Goal: Register for event/course

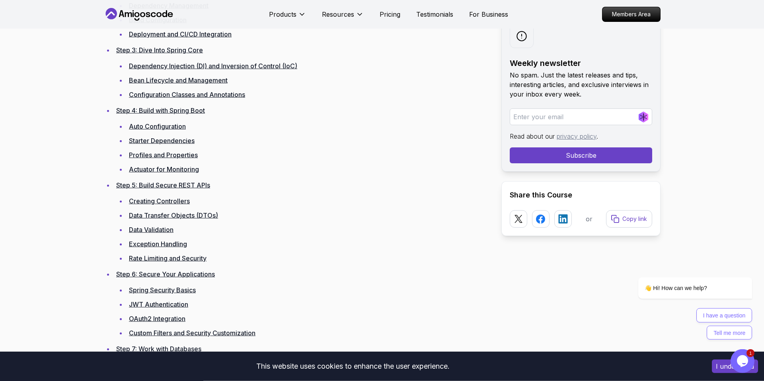
scroll to position [1427, 0]
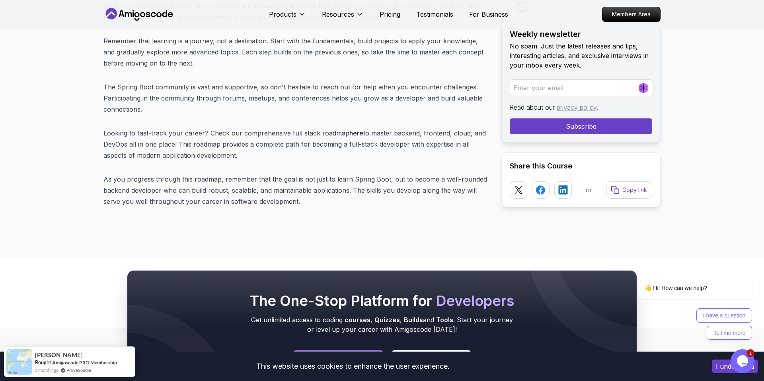
scroll to position [10299, 0]
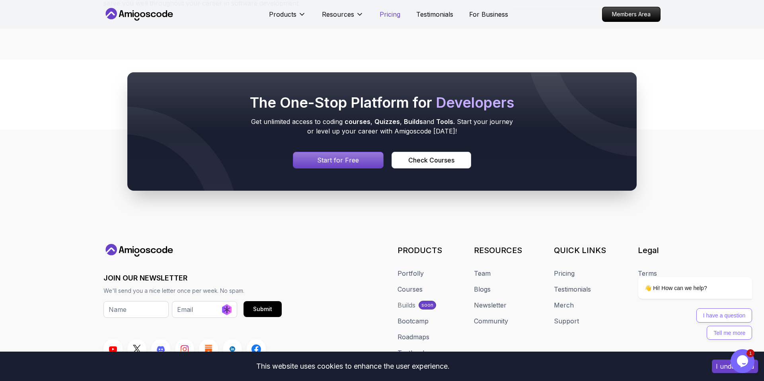
click at [390, 14] on p "Pricing" at bounding box center [389, 15] width 21 height 10
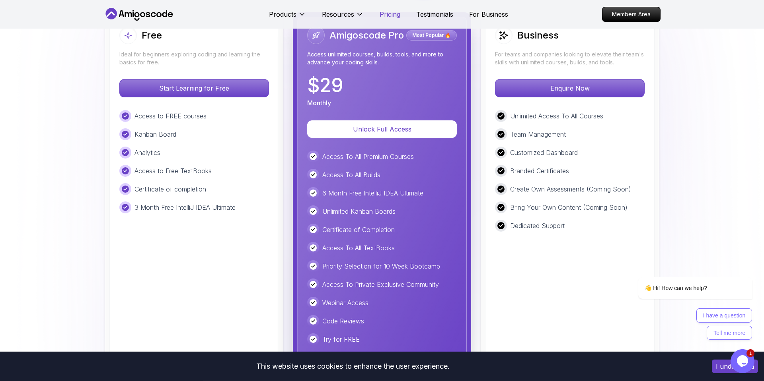
scroll to position [1714, 0]
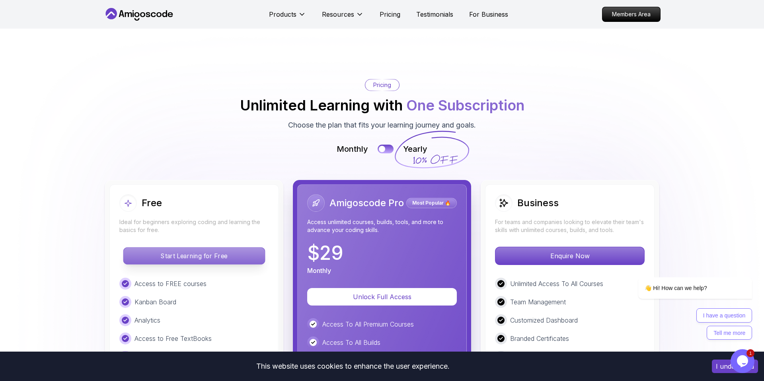
click at [226, 249] on p "Start Learning for Free" at bounding box center [193, 256] width 141 height 17
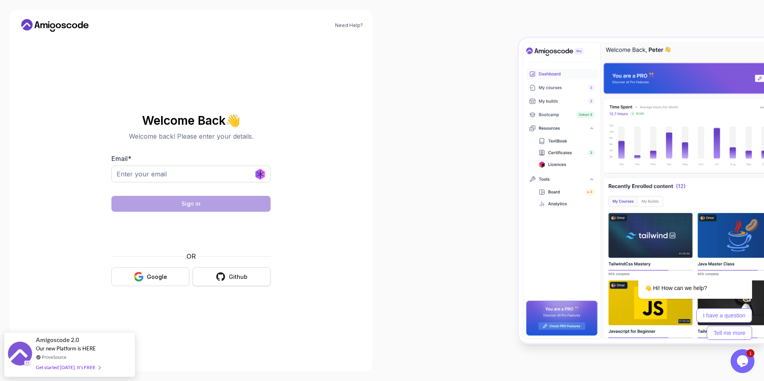
click at [239, 279] on div "Github" at bounding box center [238, 277] width 19 height 8
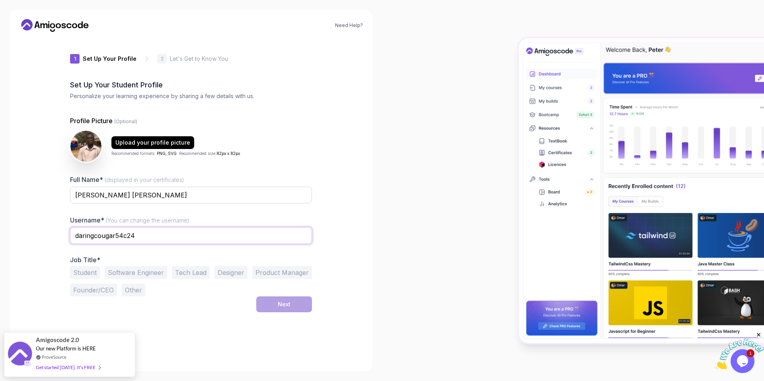
click at [146, 237] on input "daringcougar54c24" at bounding box center [191, 236] width 242 height 17
type input "theLazyProgrammer"
click at [140, 270] on button "Software Engineer" at bounding box center [136, 273] width 62 height 13
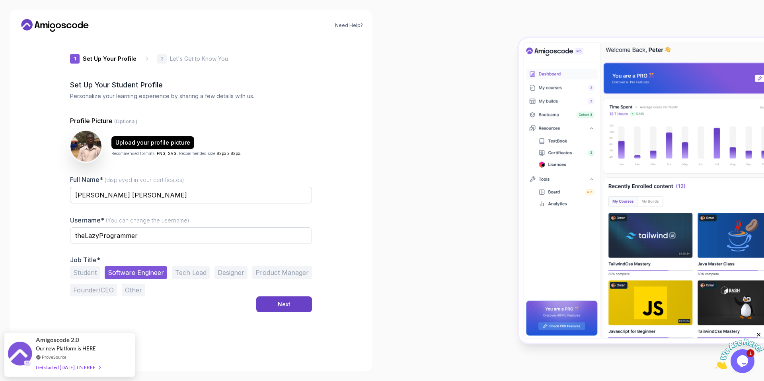
click at [188, 278] on button "Tech Lead" at bounding box center [191, 273] width 38 height 13
click at [158, 275] on button "Software Engineer" at bounding box center [136, 273] width 62 height 13
click at [278, 306] on div "Next" at bounding box center [284, 305] width 13 height 8
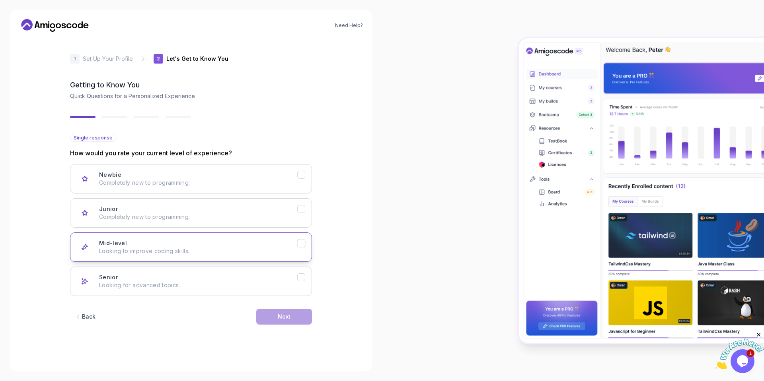
click at [219, 250] on p "Looking to improve coding skills." at bounding box center [198, 251] width 198 height 8
click at [265, 320] on button "Next" at bounding box center [284, 317] width 56 height 16
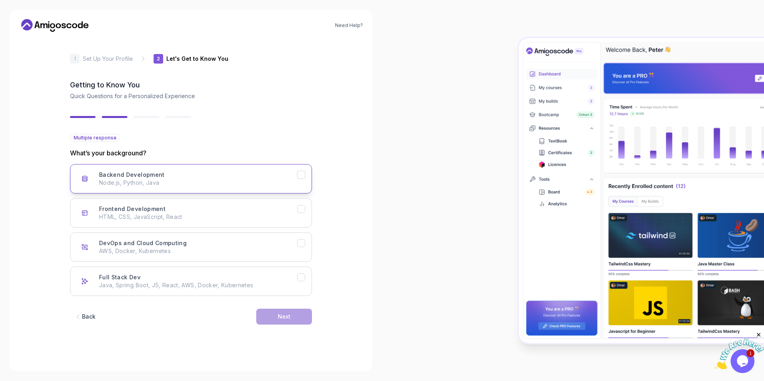
click at [302, 174] on icon "Backend Development" at bounding box center [302, 175] width 8 height 8
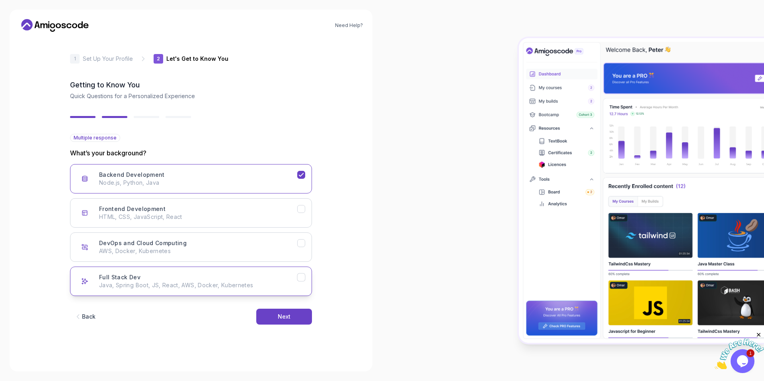
click at [299, 278] on icon "Full Stack Dev" at bounding box center [302, 278] width 8 height 8
click at [297, 220] on p "HTML, CSS, JavaScript, React" at bounding box center [198, 217] width 198 height 8
click at [287, 321] on button "Next" at bounding box center [284, 317] width 56 height 16
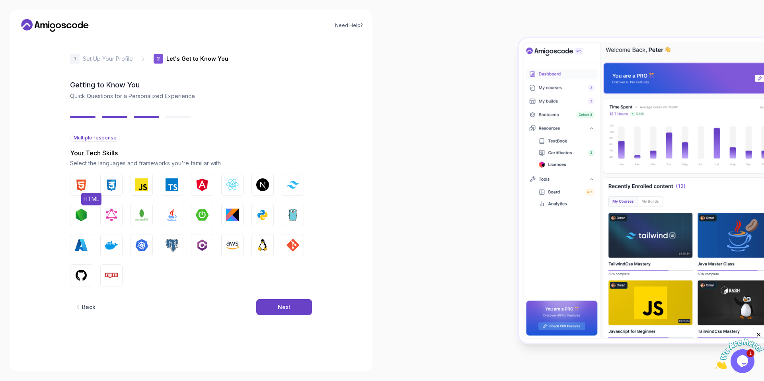
click at [79, 186] on img "button" at bounding box center [81, 185] width 13 height 13
click at [115, 185] on img "button" at bounding box center [111, 185] width 13 height 13
click at [140, 188] on img "button" at bounding box center [141, 185] width 13 height 13
click at [258, 215] on img "button" at bounding box center [262, 215] width 13 height 13
click at [262, 245] on img "button" at bounding box center [262, 245] width 13 height 13
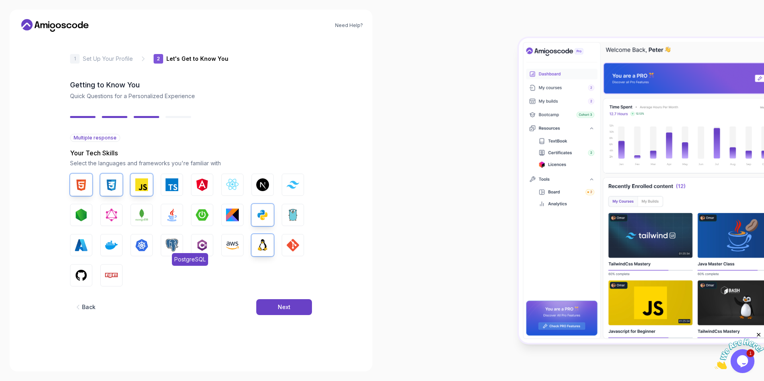
click at [181, 245] on button "PostgreSQL" at bounding box center [172, 245] width 22 height 22
click at [86, 278] on img "button" at bounding box center [81, 275] width 13 height 13
click at [112, 251] on img "button" at bounding box center [111, 245] width 13 height 13
click at [274, 243] on div "HTML CSS JavaScript TypeScript Angular React.js Next.js Tailwind CSS Node.js Gr…" at bounding box center [191, 230] width 242 height 113
click at [287, 245] on img "button" at bounding box center [292, 245] width 13 height 13
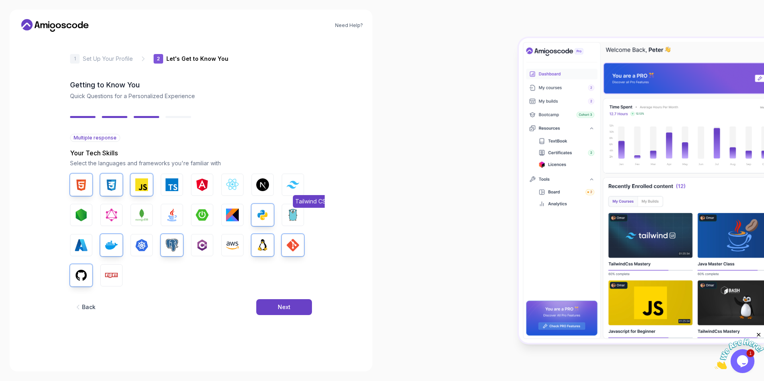
click at [292, 189] on button "Tailwind CSS" at bounding box center [293, 185] width 22 height 22
click at [290, 216] on img "button" at bounding box center [292, 215] width 13 height 13
click at [138, 210] on img "button" at bounding box center [141, 215] width 13 height 13
click at [73, 213] on button "Node.js" at bounding box center [81, 215] width 22 height 22
click at [279, 308] on div "Next" at bounding box center [284, 308] width 13 height 8
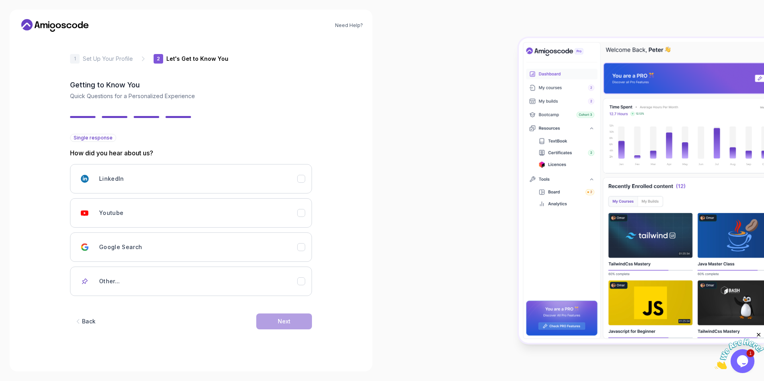
click at [216, 198] on div "LinkedIn Youtube Google Search Other..." at bounding box center [191, 230] width 242 height 132
click at [210, 204] on button "Youtube" at bounding box center [191, 212] width 242 height 29
click at [277, 325] on button "Next" at bounding box center [284, 322] width 56 height 16
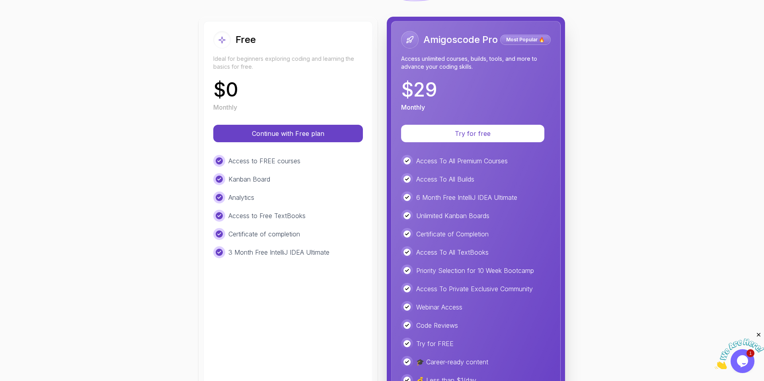
scroll to position [66, 0]
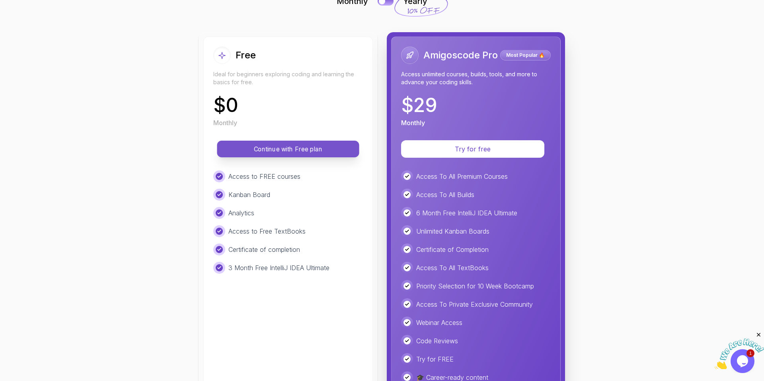
click at [294, 153] on p "Continue with Free plan" at bounding box center [288, 149] width 124 height 9
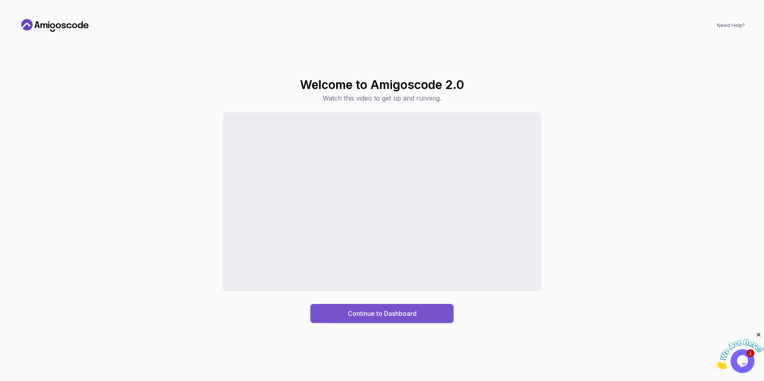
click at [389, 316] on div "Continue to Dashboard" at bounding box center [382, 314] width 69 height 10
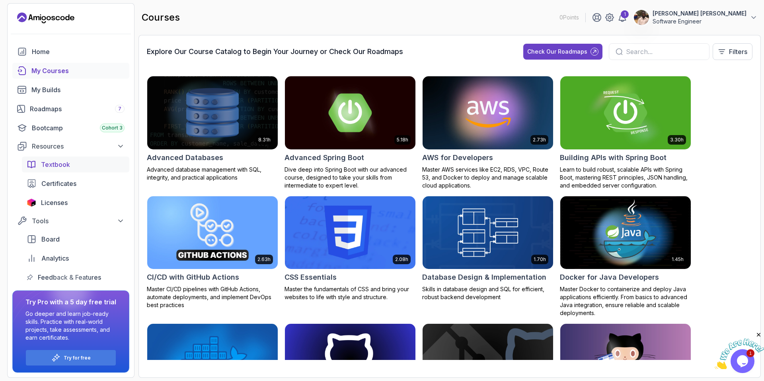
click at [61, 168] on span "Textbook" at bounding box center [55, 165] width 29 height 10
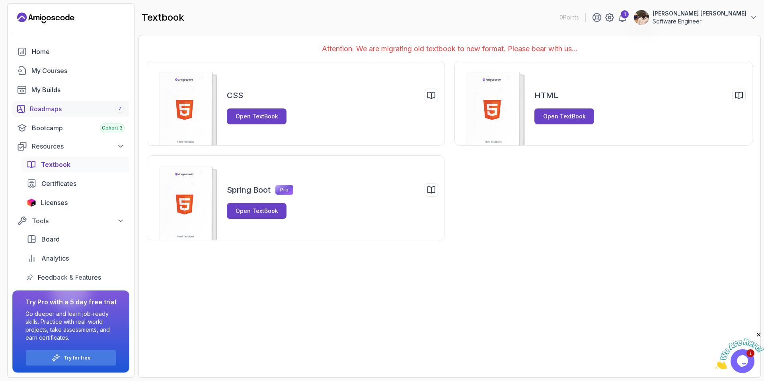
click at [70, 106] on div "Roadmaps 7" at bounding box center [77, 109] width 95 height 10
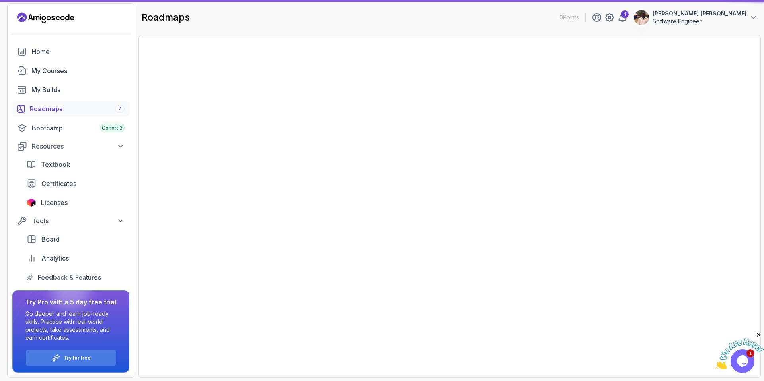
click at [70, 106] on div "Roadmaps 7" at bounding box center [77, 109] width 95 height 10
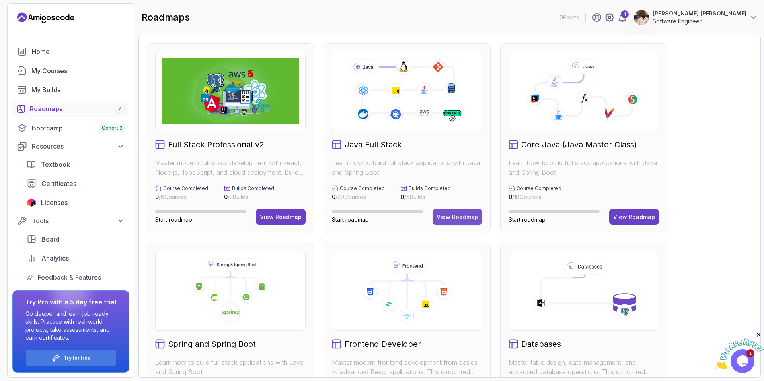
click at [458, 218] on div "View Roadmap" at bounding box center [457, 217] width 42 height 8
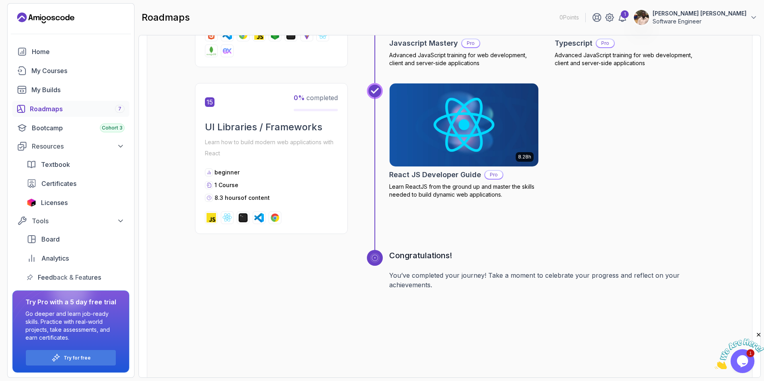
scroll to position [3101, 0]
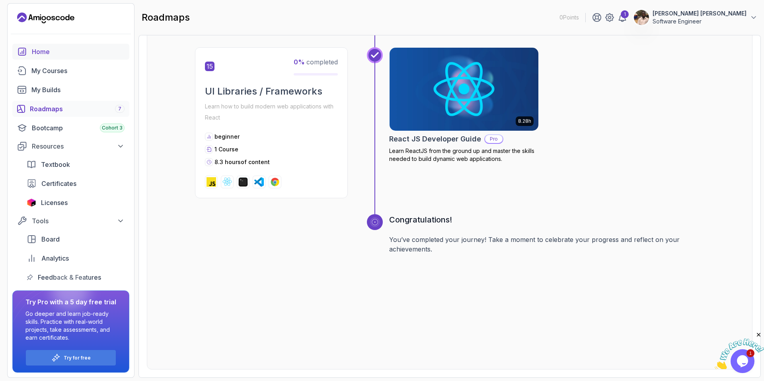
click at [50, 49] on div "Home" at bounding box center [78, 52] width 93 height 10
